Goal: Transaction & Acquisition: Download file/media

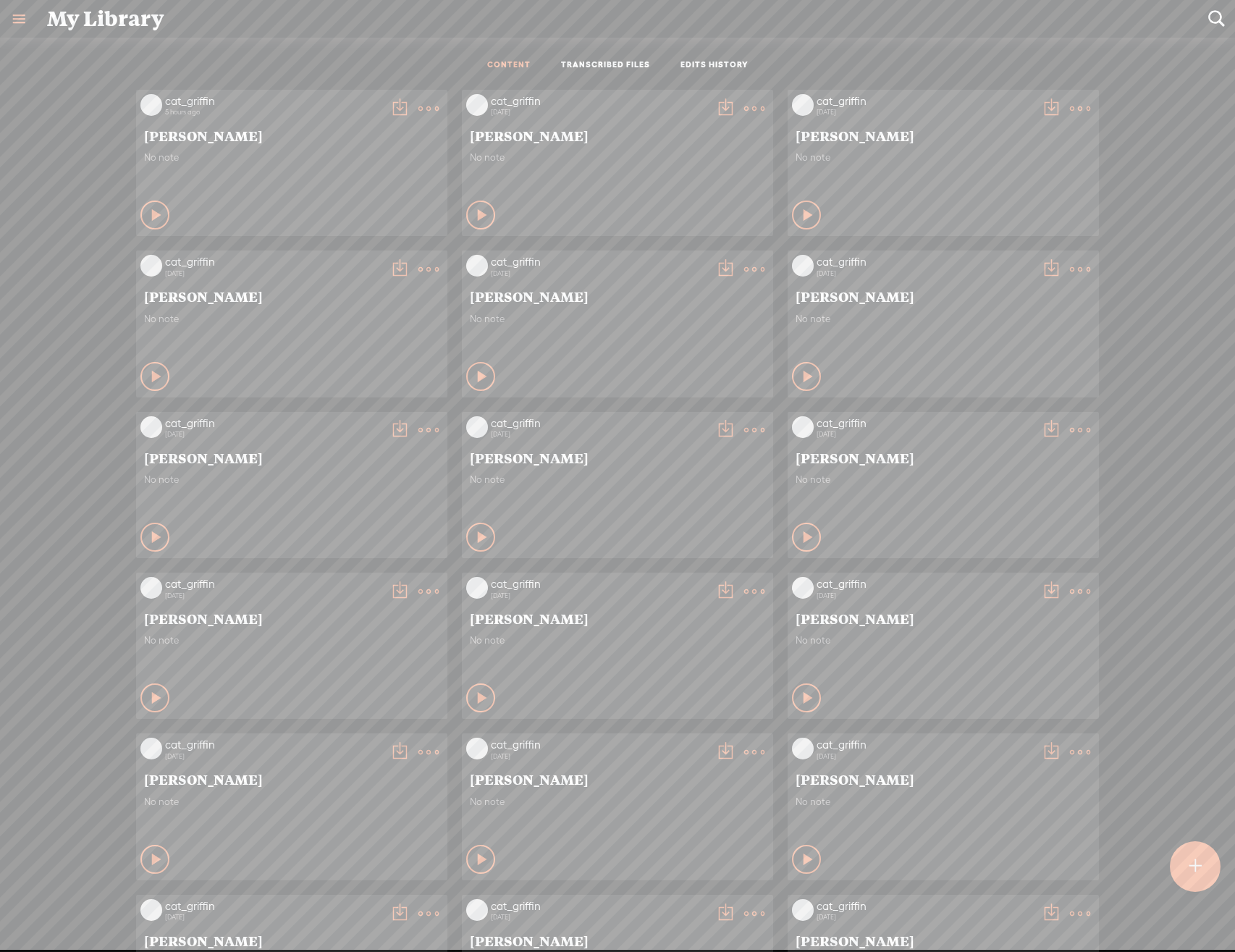
click at [426, 94] on icon at bounding box center [428, 108] width 29 height 29
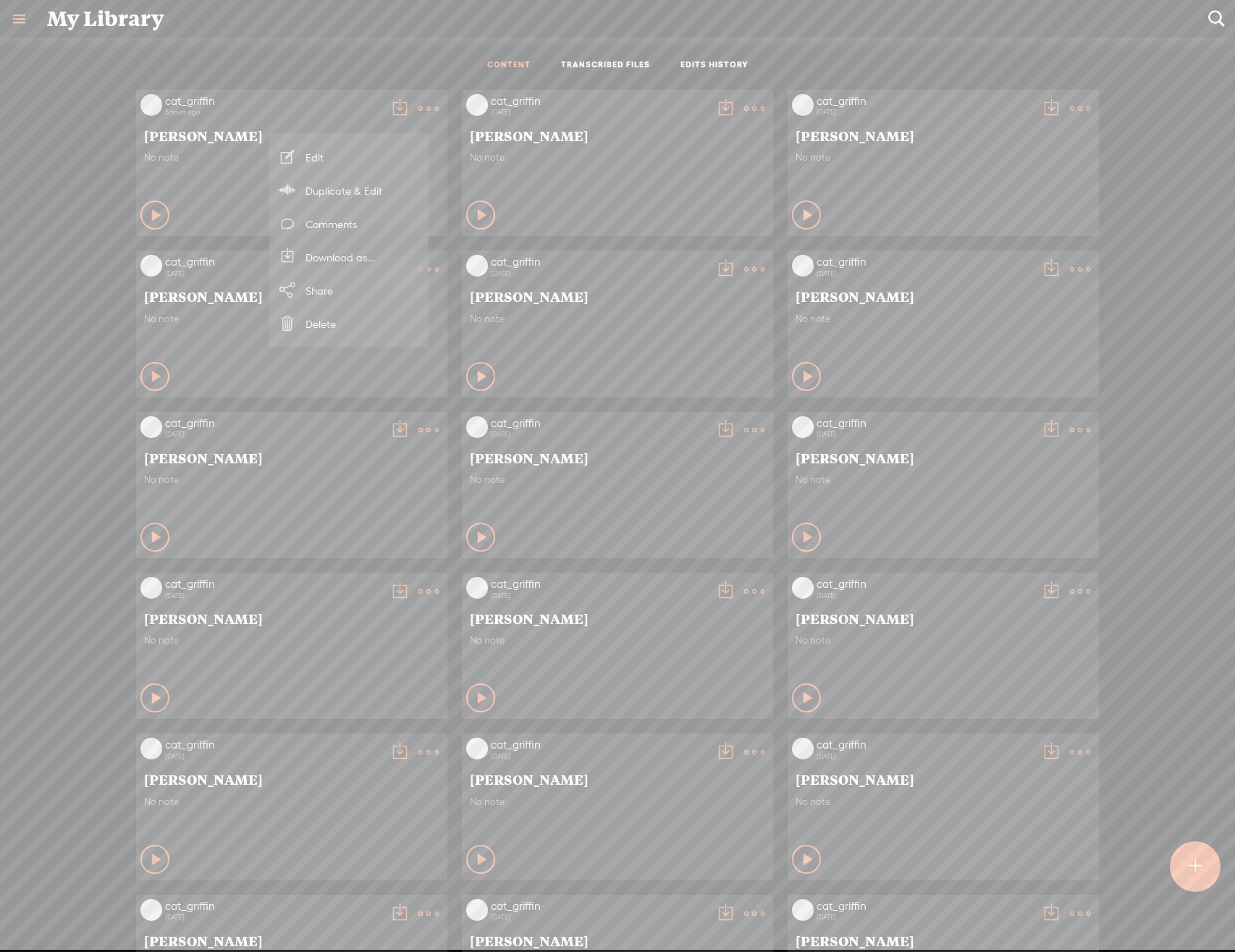
click at [374, 243] on link "Download as..." at bounding box center [349, 257] width 145 height 33
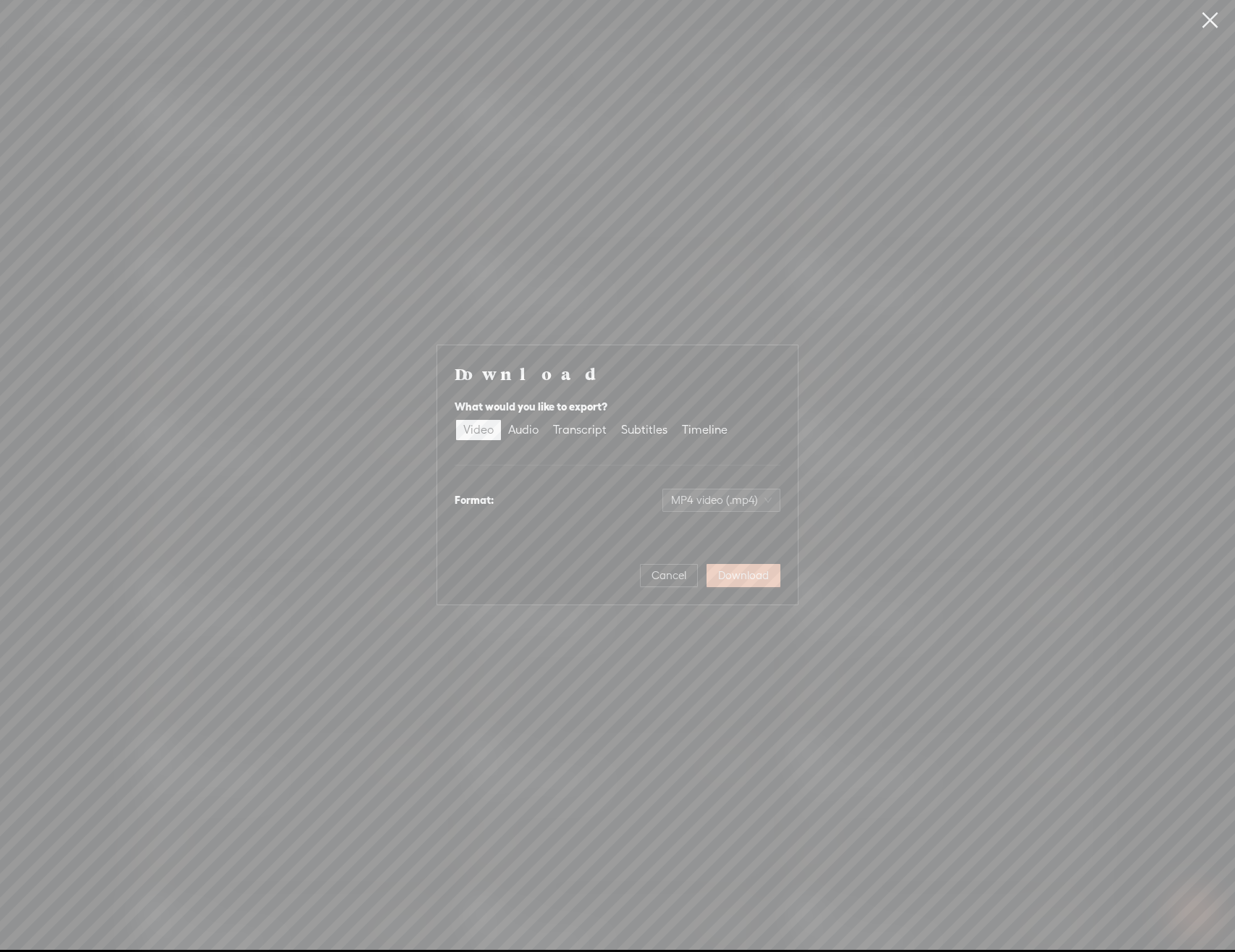
click at [725, 577] on span "Download" at bounding box center [744, 576] width 51 height 14
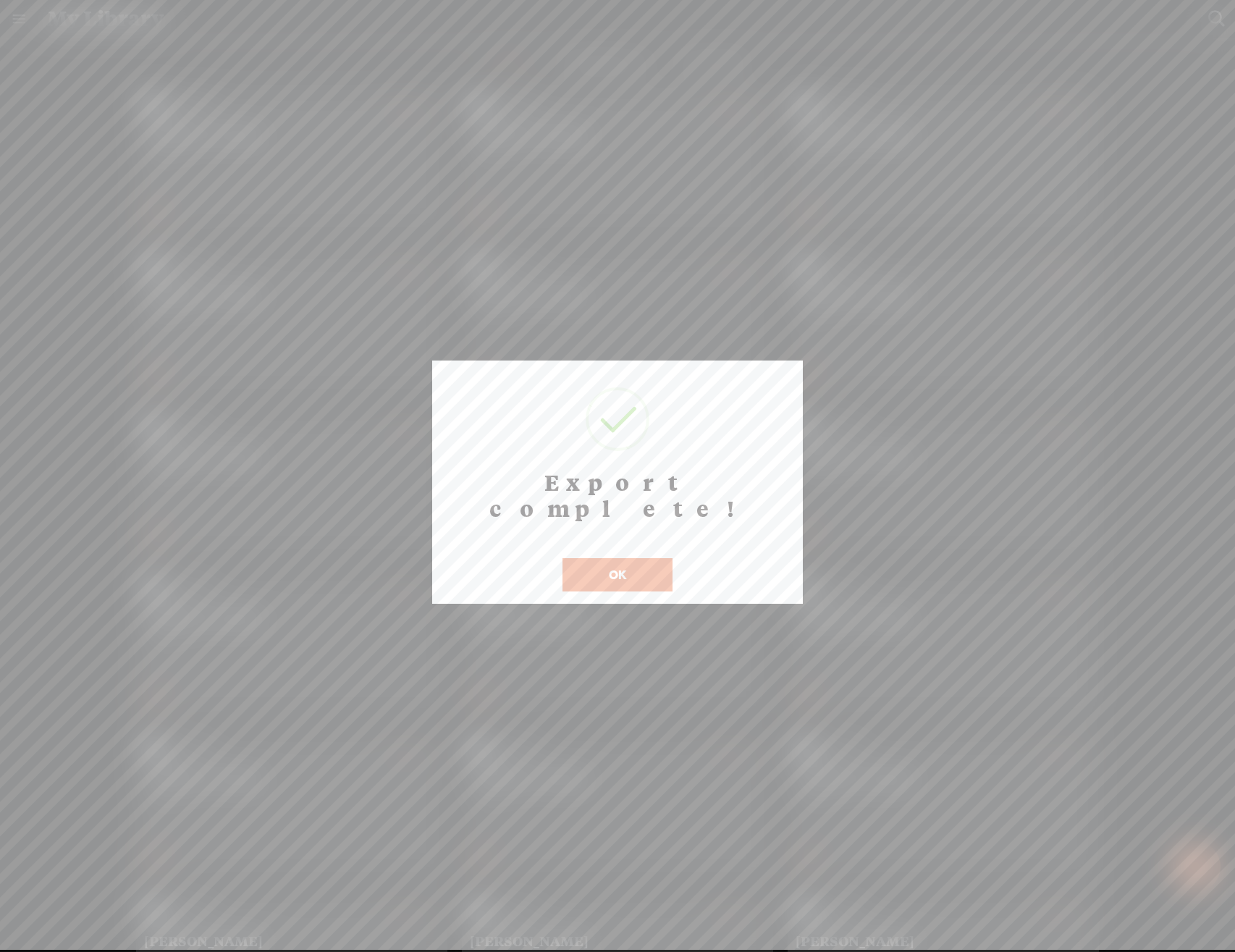
click at [628, 558] on button "OK" at bounding box center [617, 575] width 110 height 33
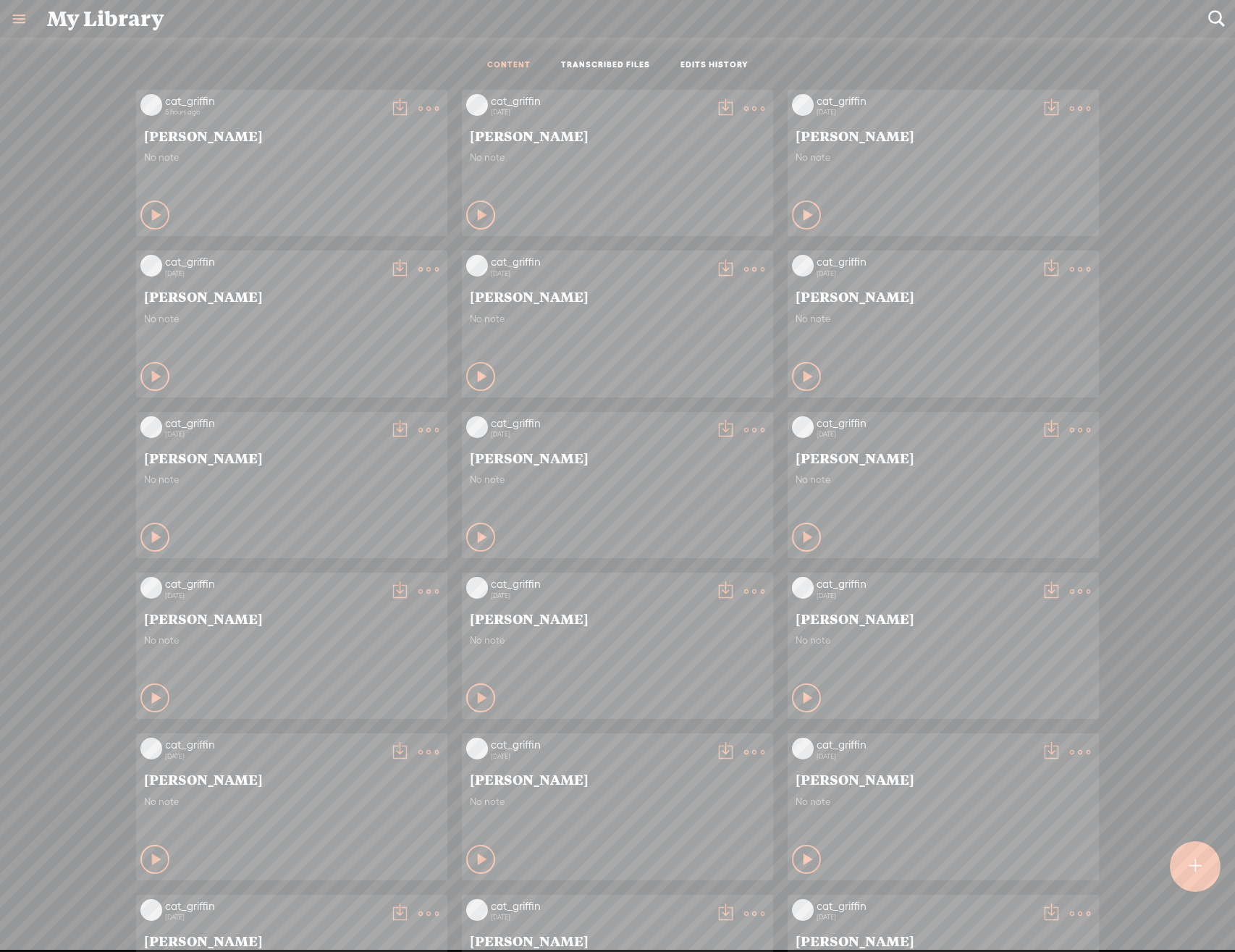
click at [425, 110] on icon at bounding box center [428, 108] width 29 height 29
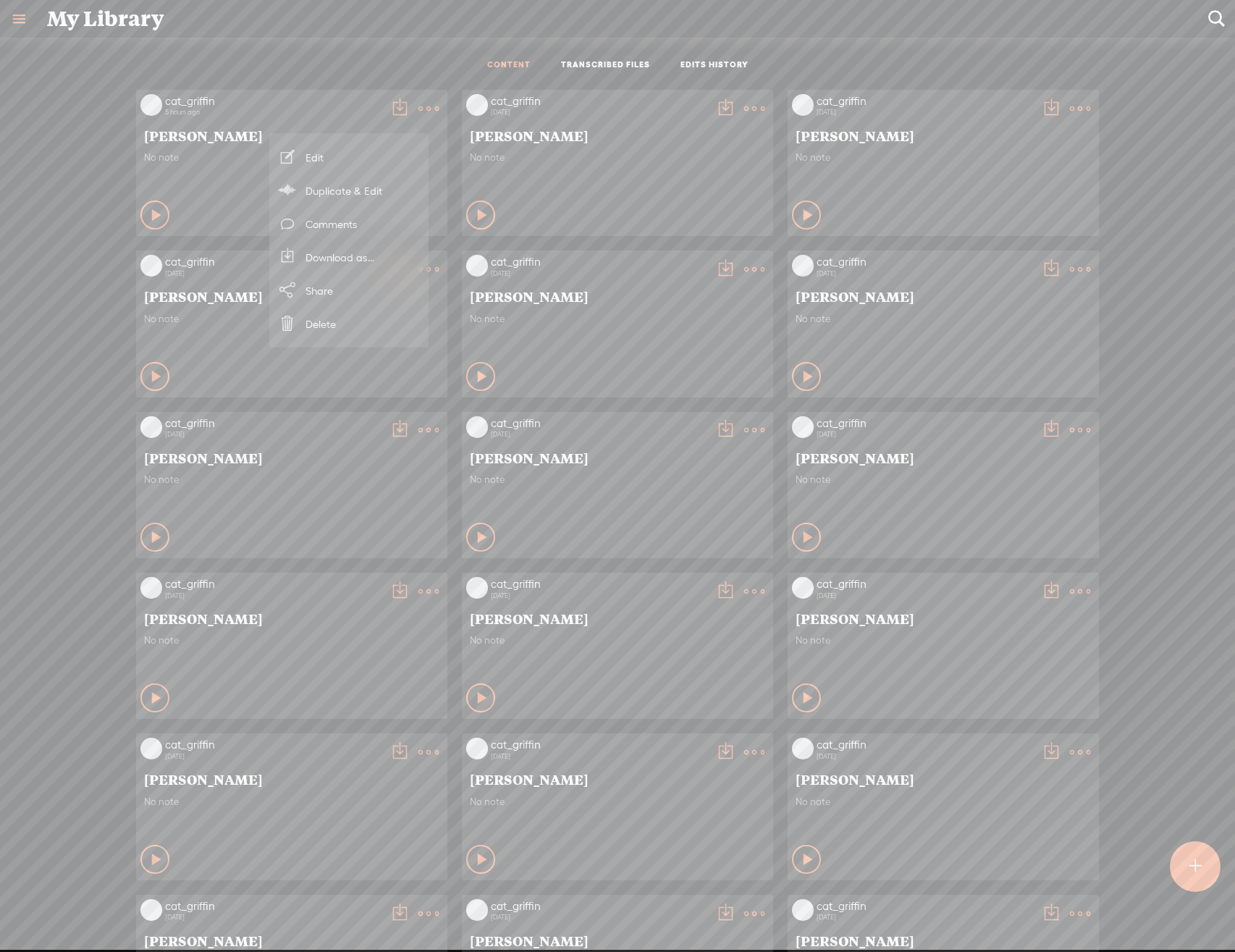
click at [395, 265] on link "Download as..." at bounding box center [349, 257] width 145 height 33
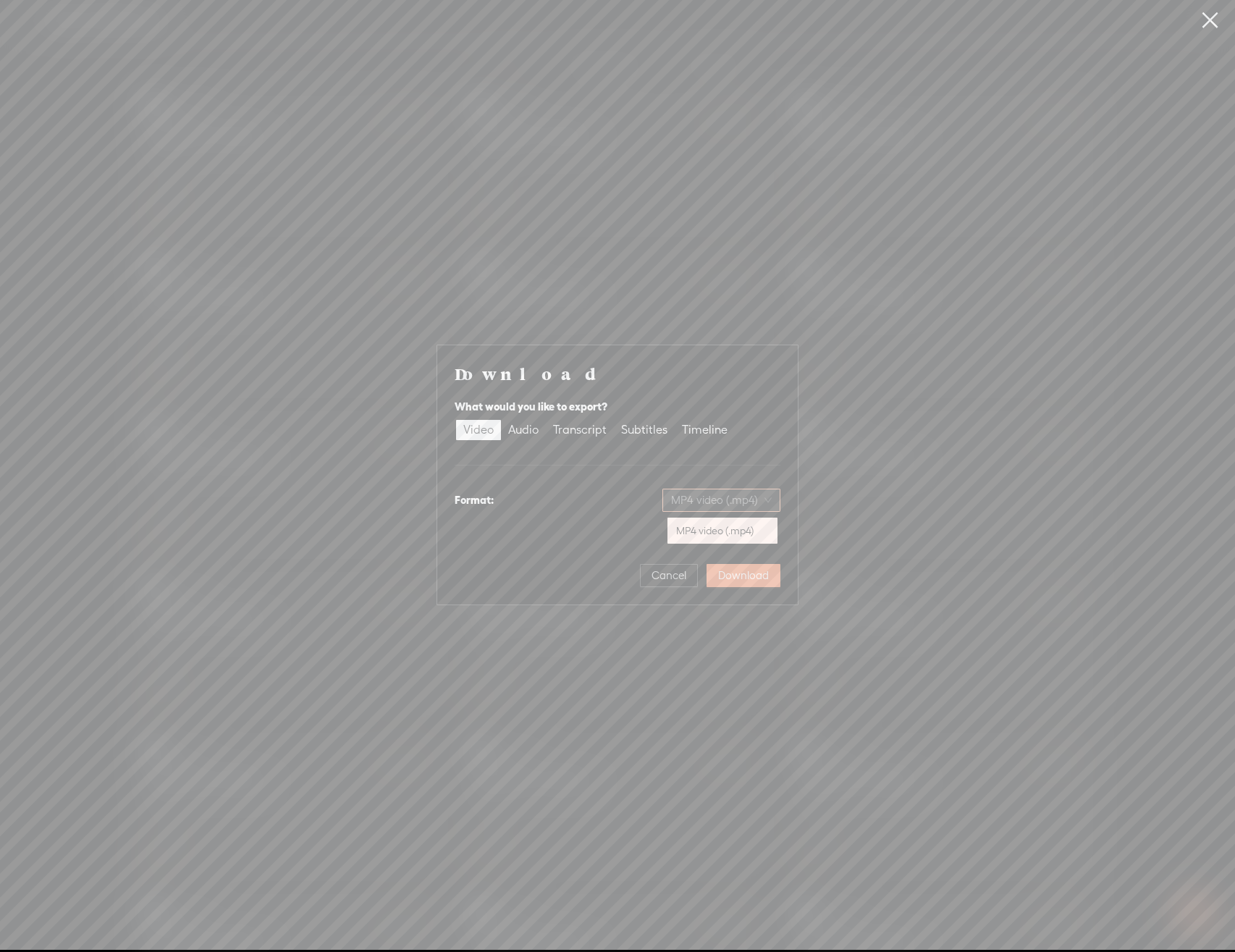
click at [741, 502] on span "MP4 video (.mp4)" at bounding box center [722, 500] width 100 height 22
click at [745, 578] on span "Download" at bounding box center [744, 576] width 51 height 14
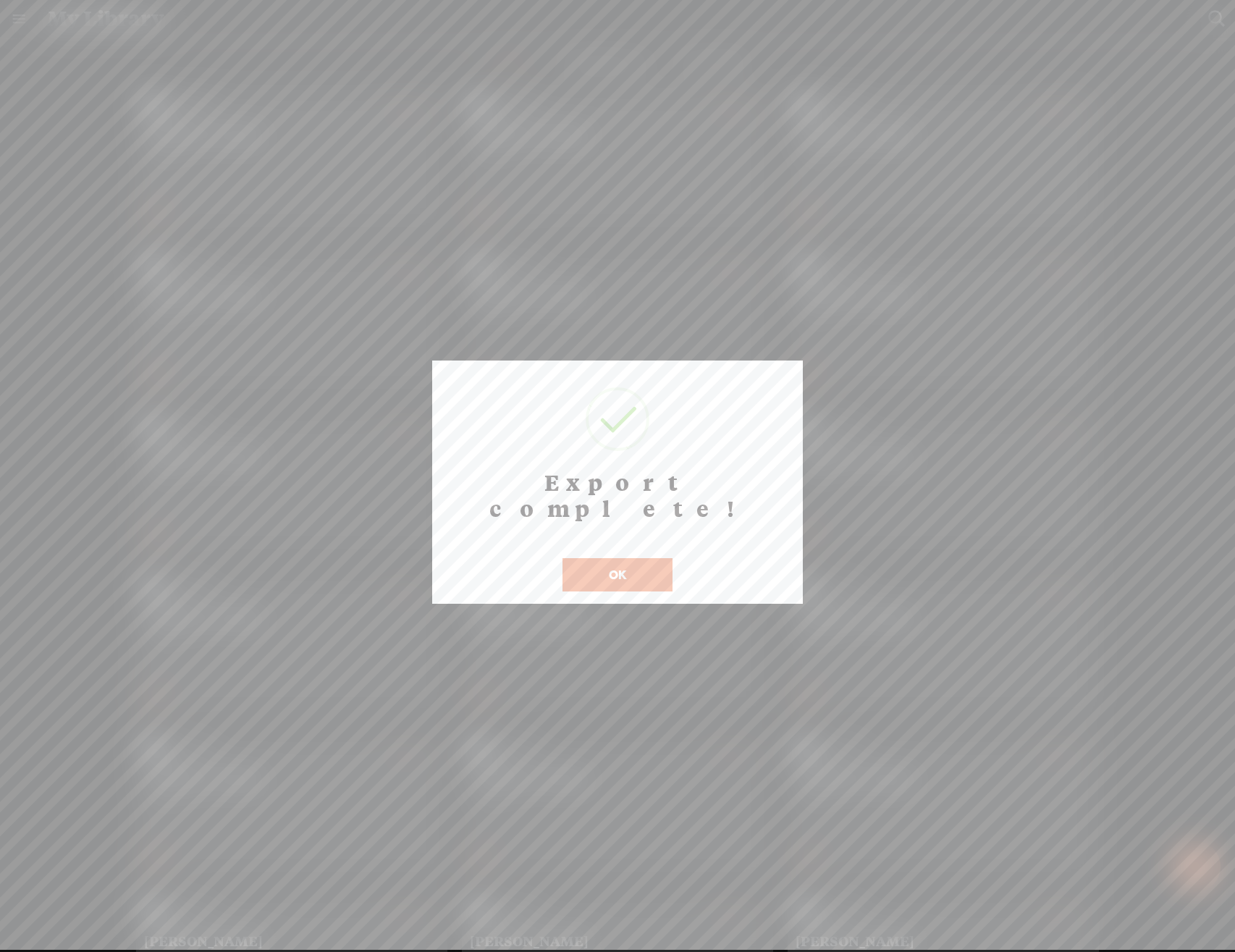
click at [654, 558] on button "OK" at bounding box center [617, 575] width 110 height 33
